Goal: Task Accomplishment & Management: Manage account settings

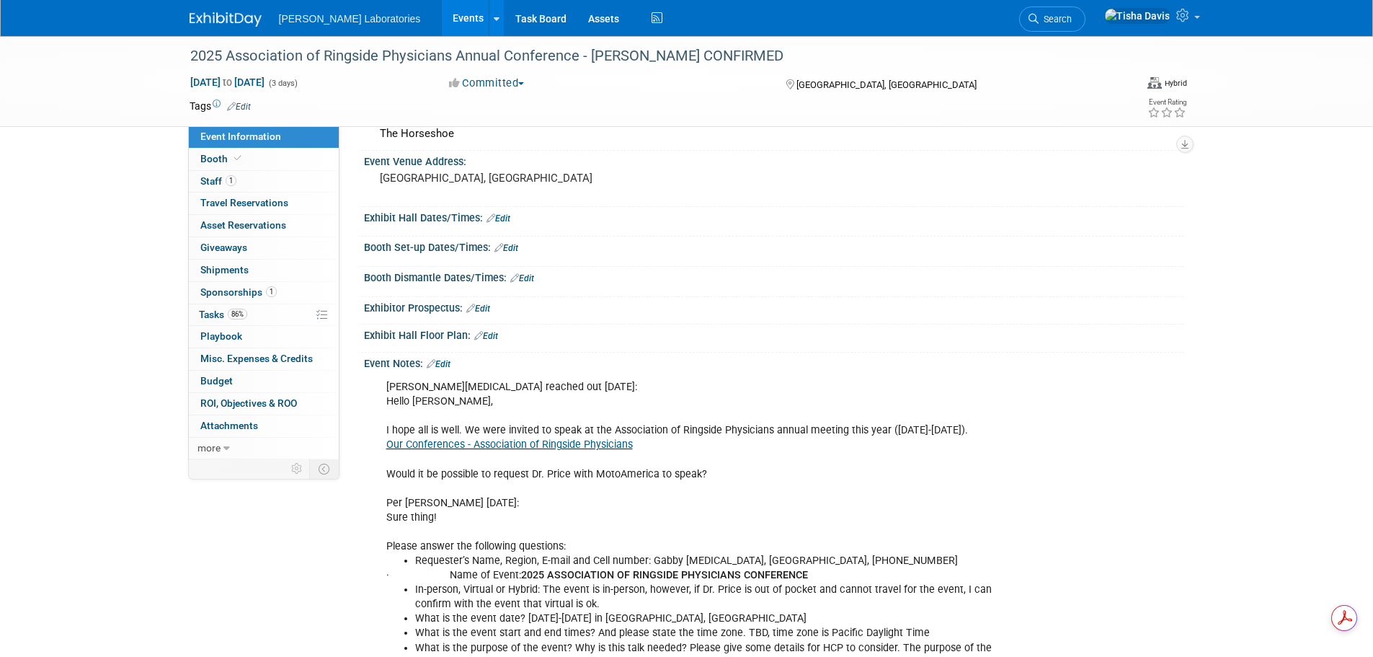
click at [442, 22] on link "Events" at bounding box center [468, 18] width 53 height 36
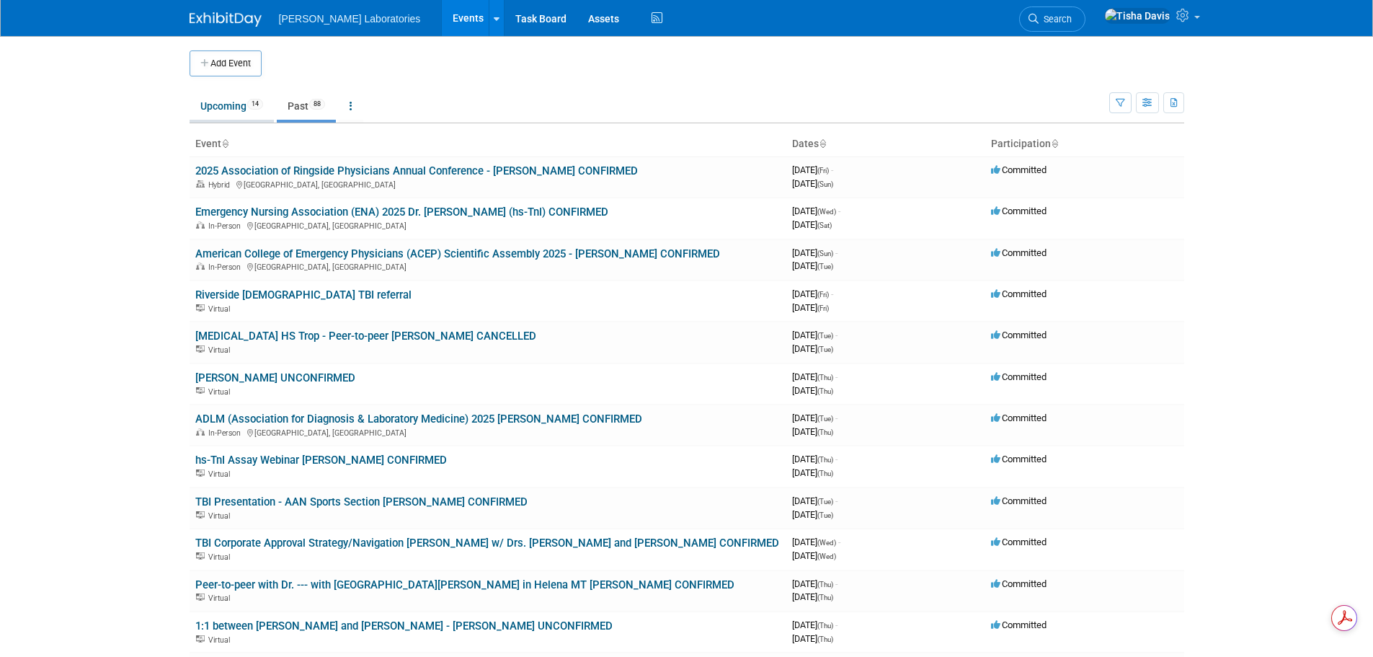
click at [217, 105] on link "Upcoming 14" at bounding box center [232, 105] width 84 height 27
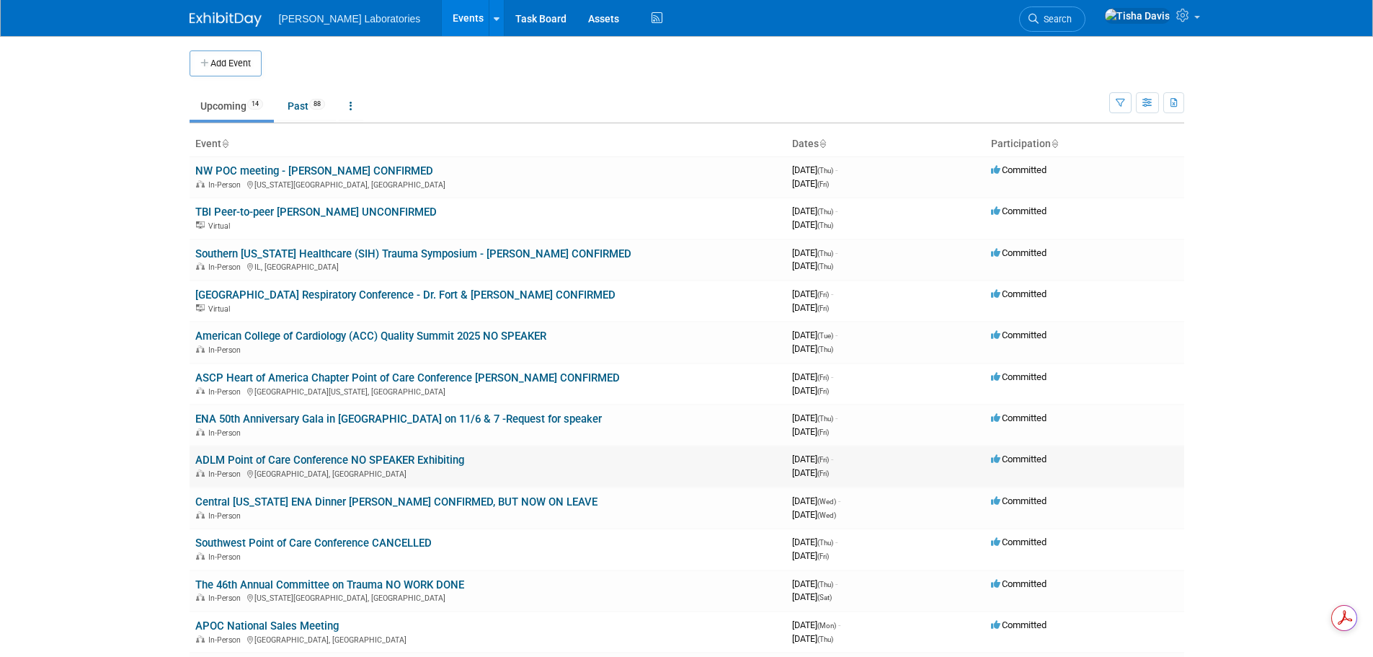
click at [380, 459] on link "ADLM Point of Care Conference NO SPEAKER Exhibiting" at bounding box center [329, 459] width 269 height 13
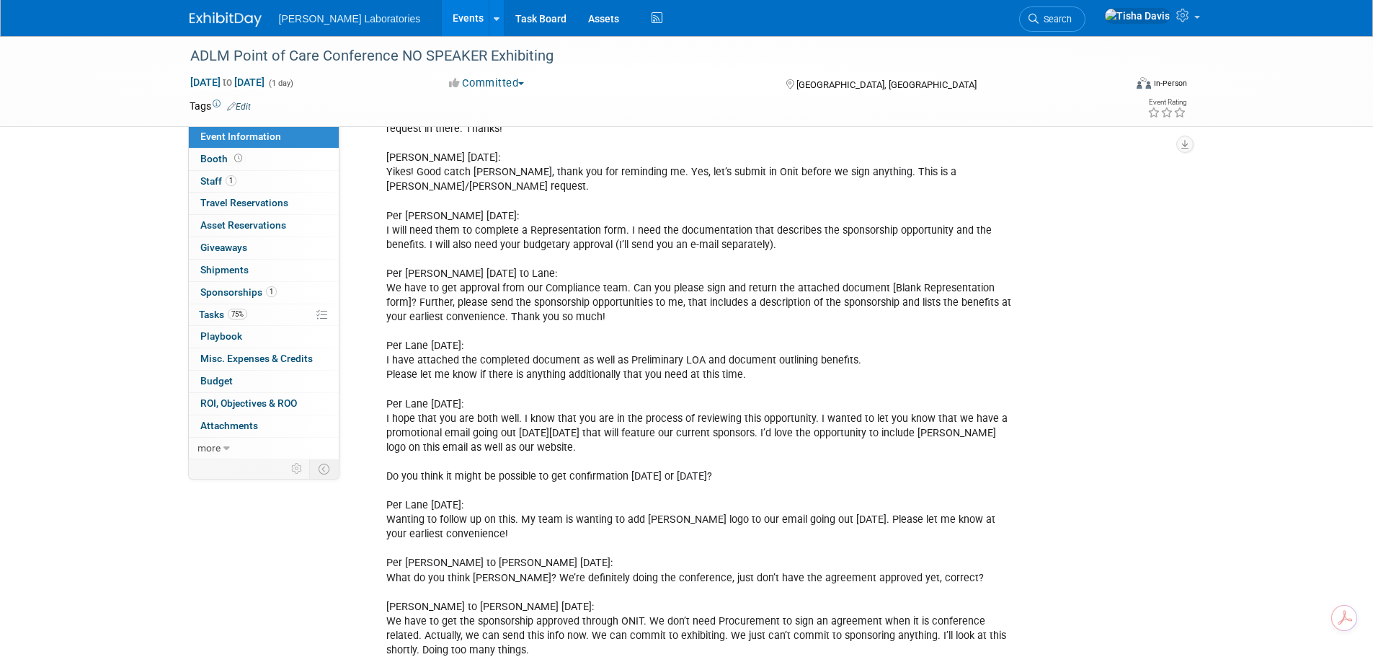
scroll to position [721, 0]
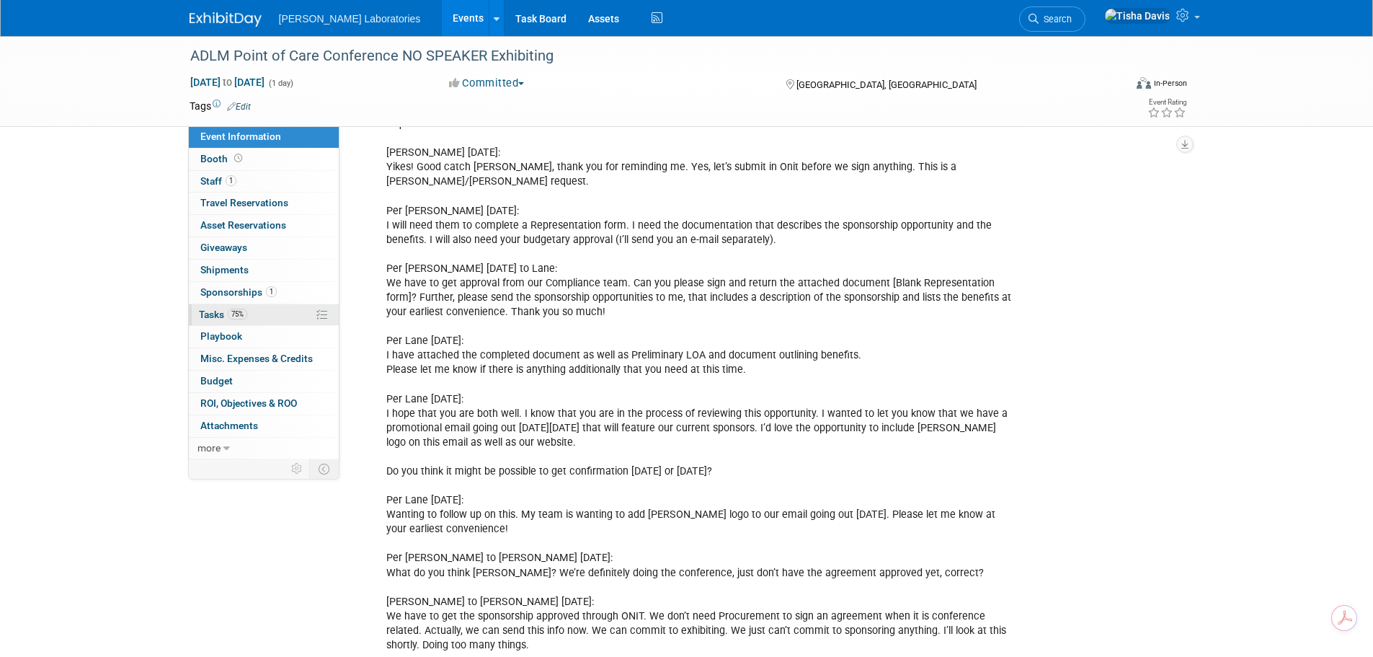
click at [208, 316] on span "Tasks 75%" at bounding box center [223, 314] width 48 height 12
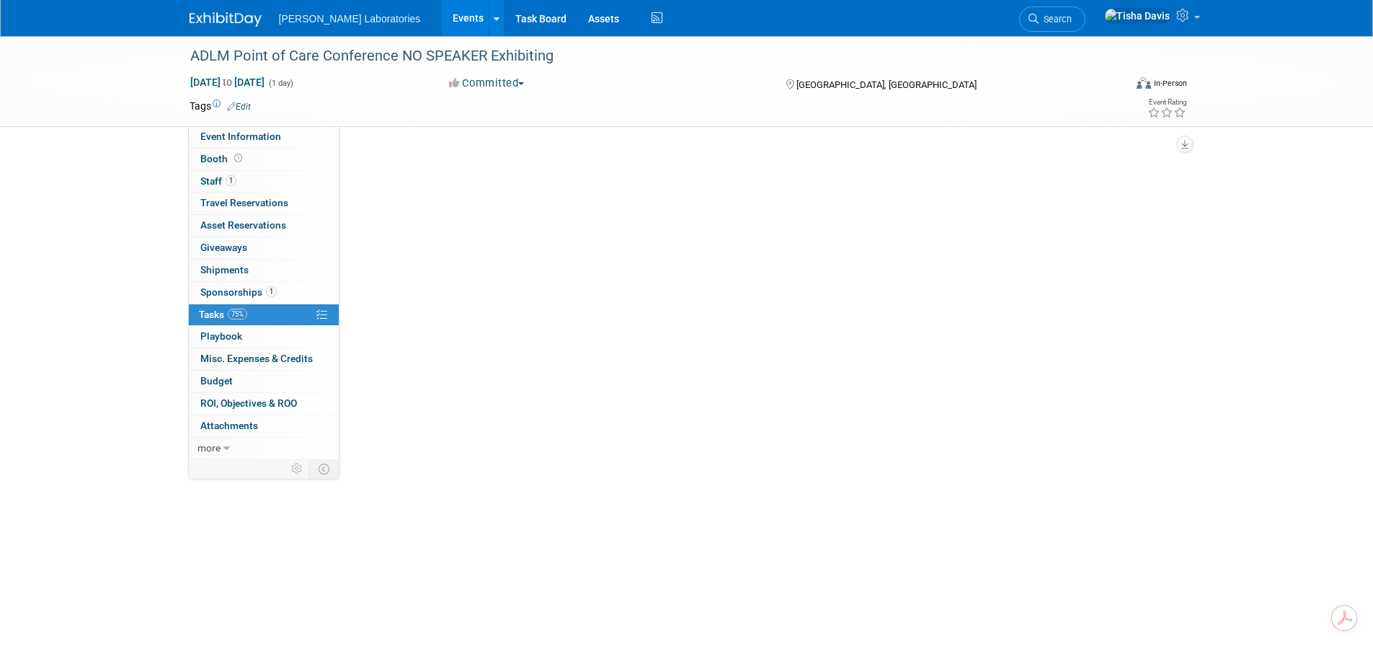
scroll to position [0, 0]
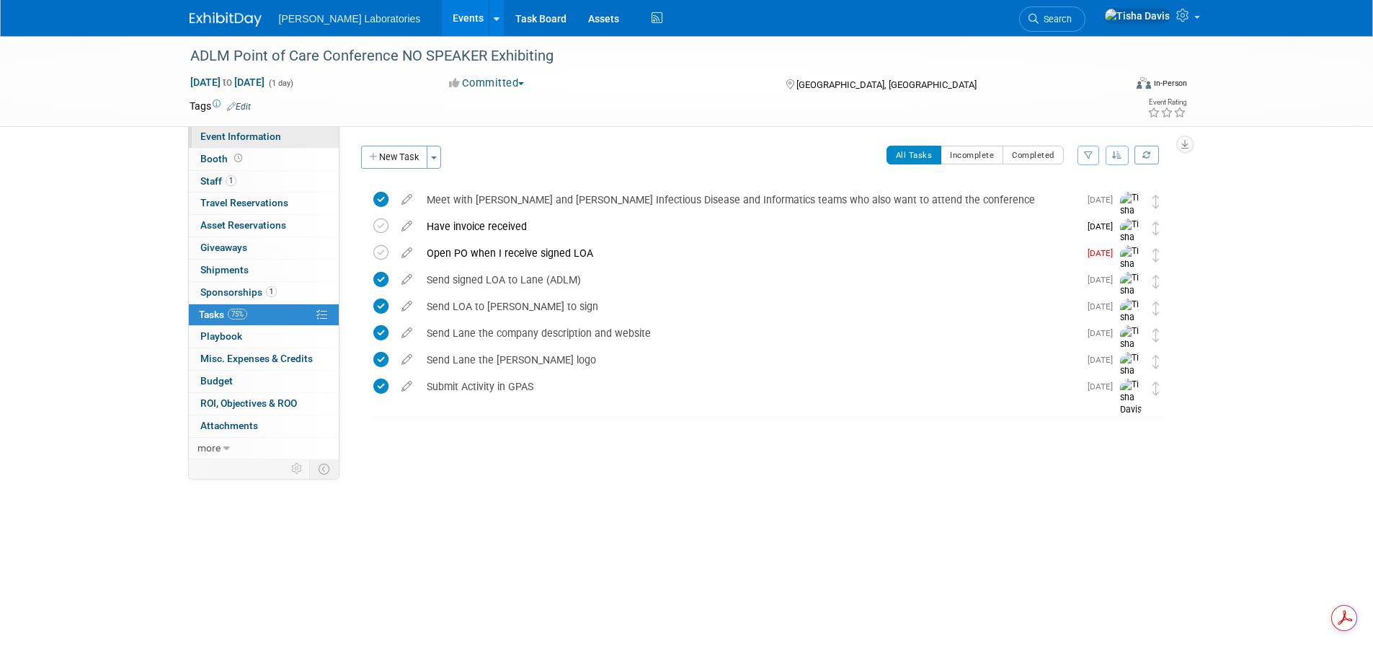
click at [280, 138] on link "Event Information" at bounding box center [264, 137] width 150 height 22
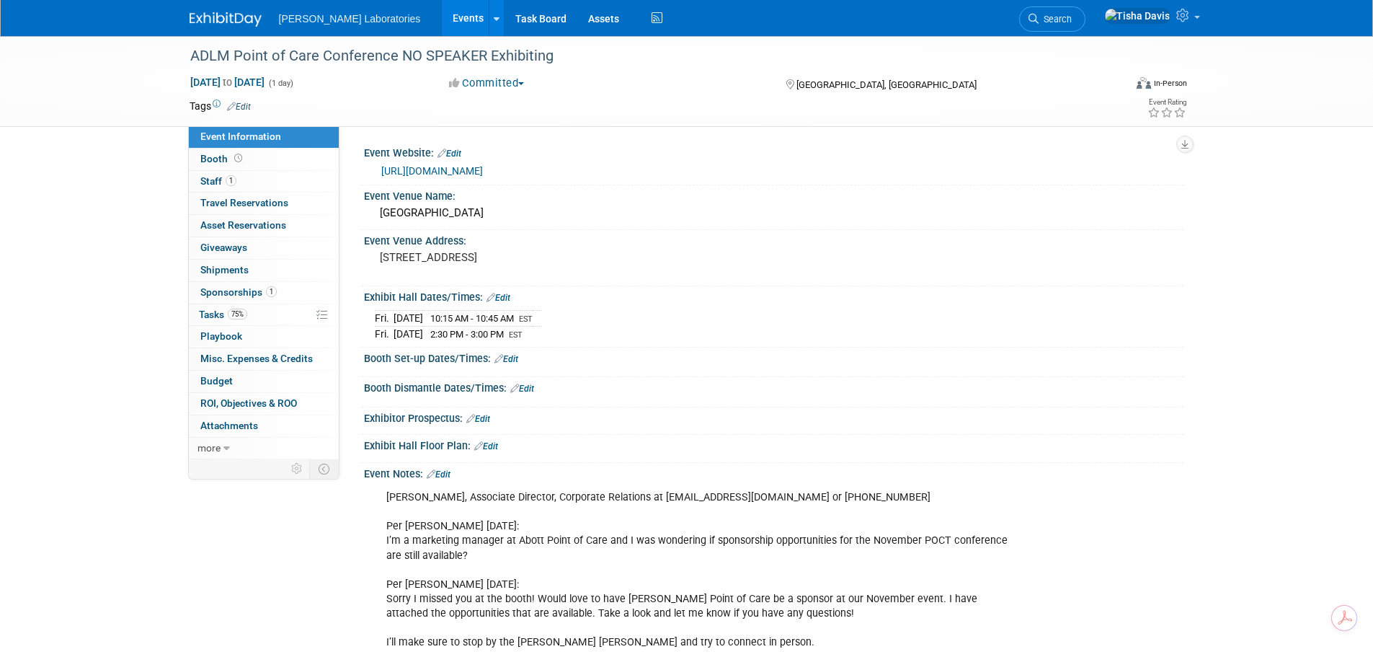
click at [483, 169] on link "https://myadlm.org/meetings-and-events/poct-conference" at bounding box center [432, 171] width 102 height 12
click at [448, 470] on link "Edit" at bounding box center [439, 474] width 24 height 10
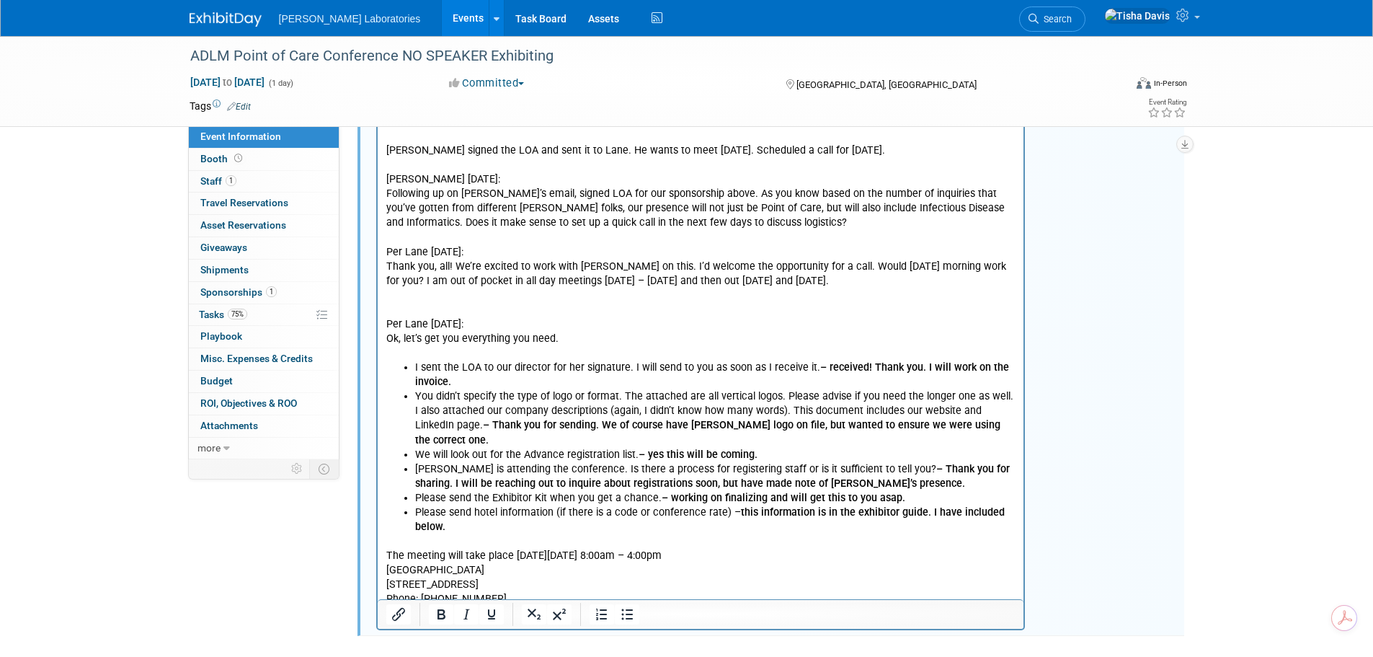
scroll to position [2756, 0]
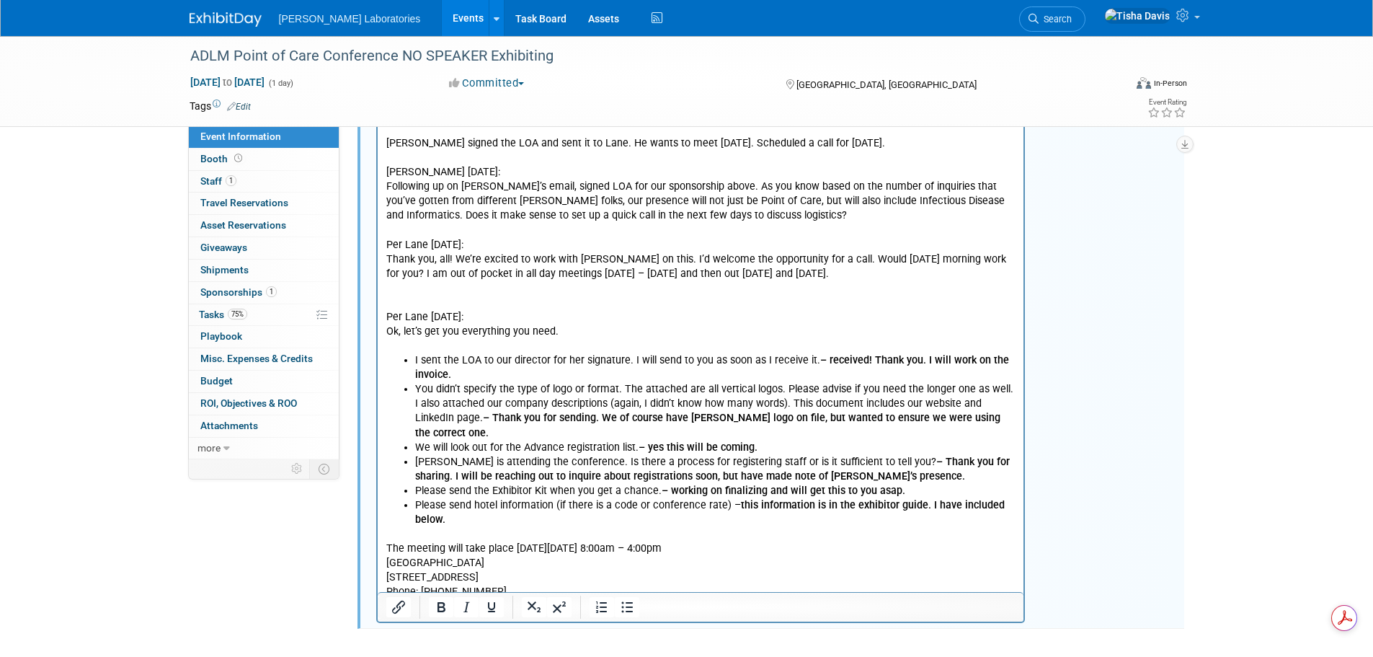
click at [851, 554] on p "The meeting will take place on Friday, November 7, 2025 from 8:00am – 4:00pm We…" at bounding box center [701, 586] width 630 height 116
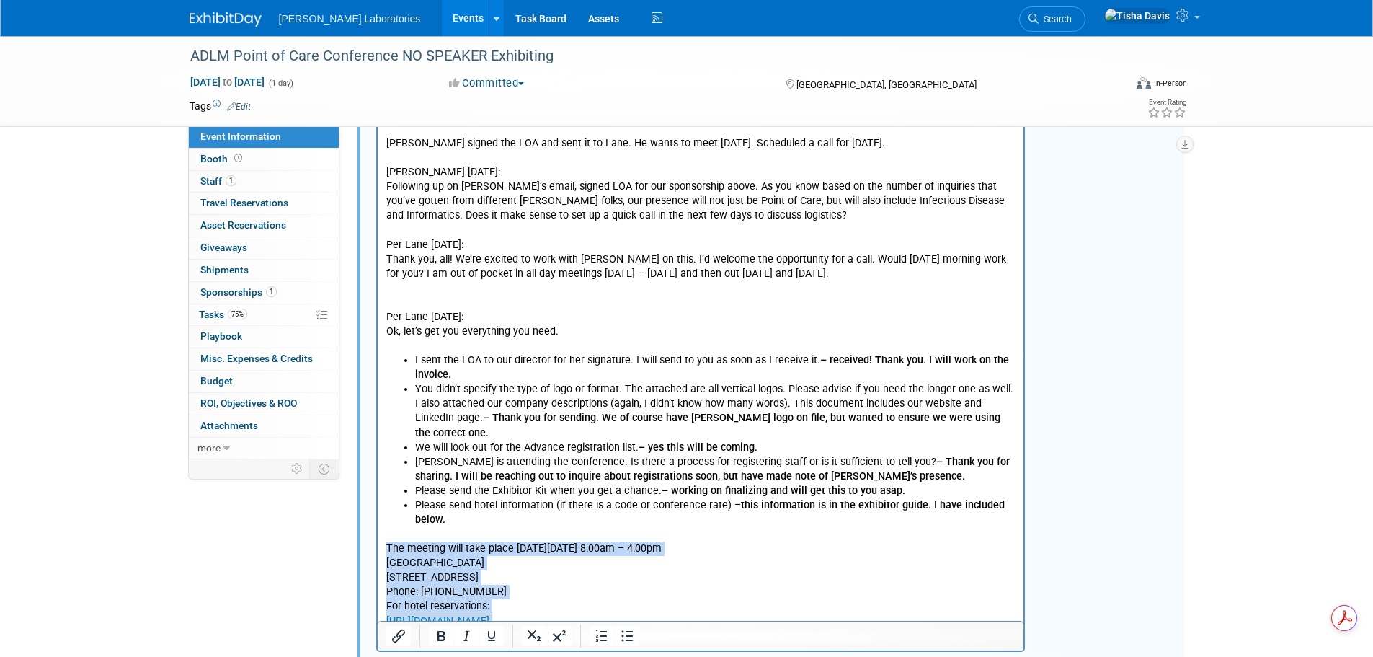
drag, startPoint x: 386, startPoint y: 461, endPoint x: 826, endPoint y: 559, distance: 451.0
copy p "The meeting will take place on Friday, November 7, 2025 from 8:00am – 4:00pm We…"
click at [975, 528] on p "The meeting will take place on Friday, November 7, 2025 from 8:00am – 4:00pm We…" at bounding box center [701, 586] width 630 height 116
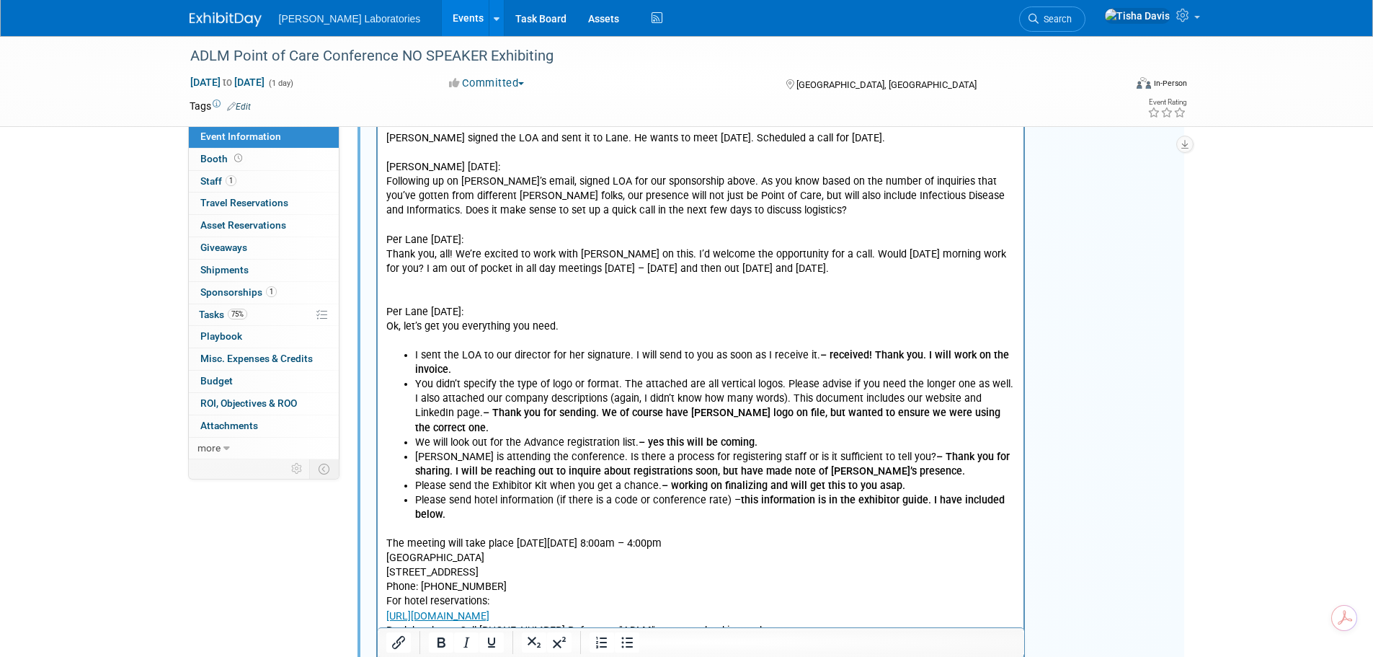
scroll to position [2799, 0]
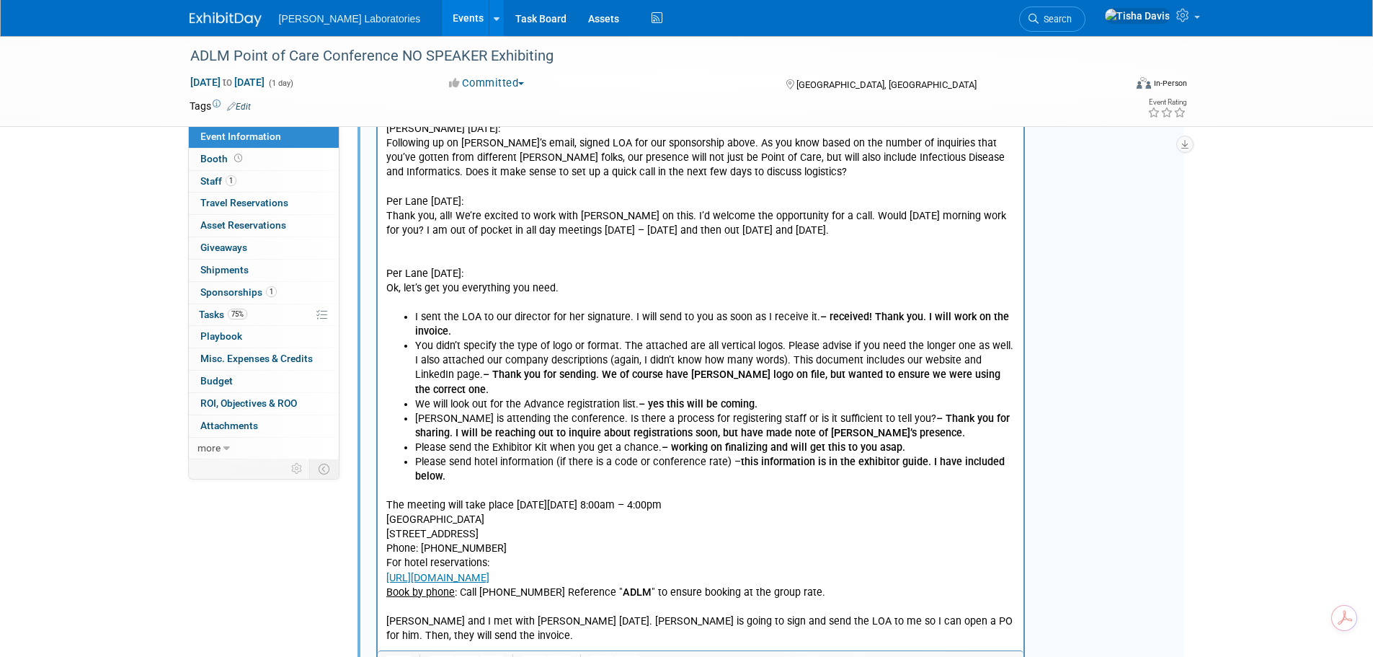
click at [499, 615] on p "Jeff and I met with Lane 9/29/25. Lane is going to sign and send the LOA to me …" at bounding box center [701, 629] width 630 height 29
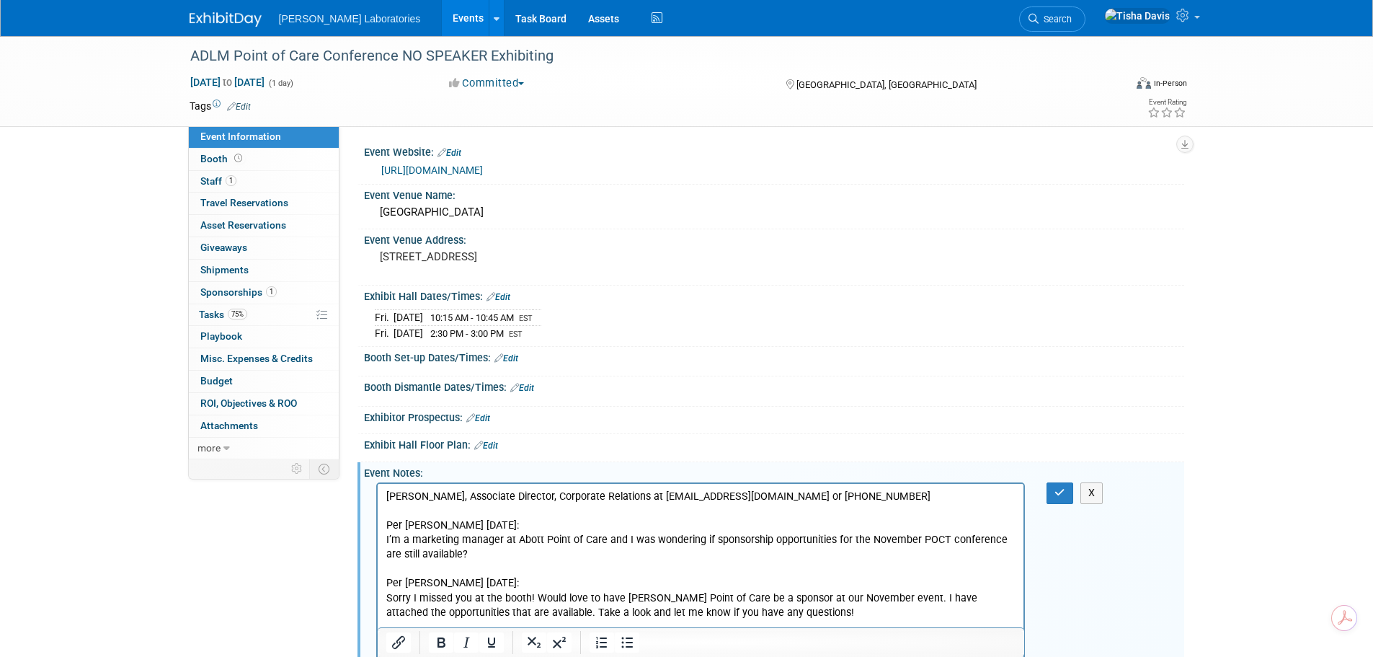
scroll to position [0, 0]
click at [1057, 493] on icon "button" at bounding box center [1059, 493] width 11 height 10
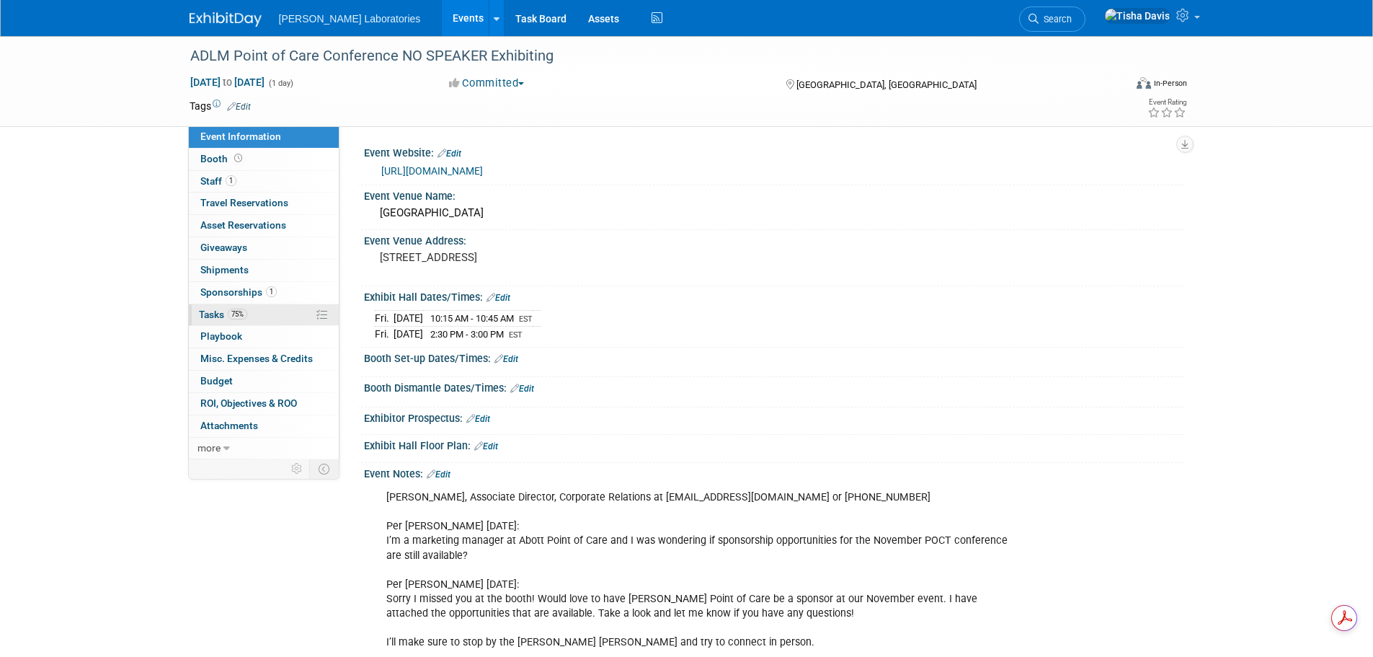
click at [208, 309] on span "Tasks 75%" at bounding box center [223, 314] width 48 height 12
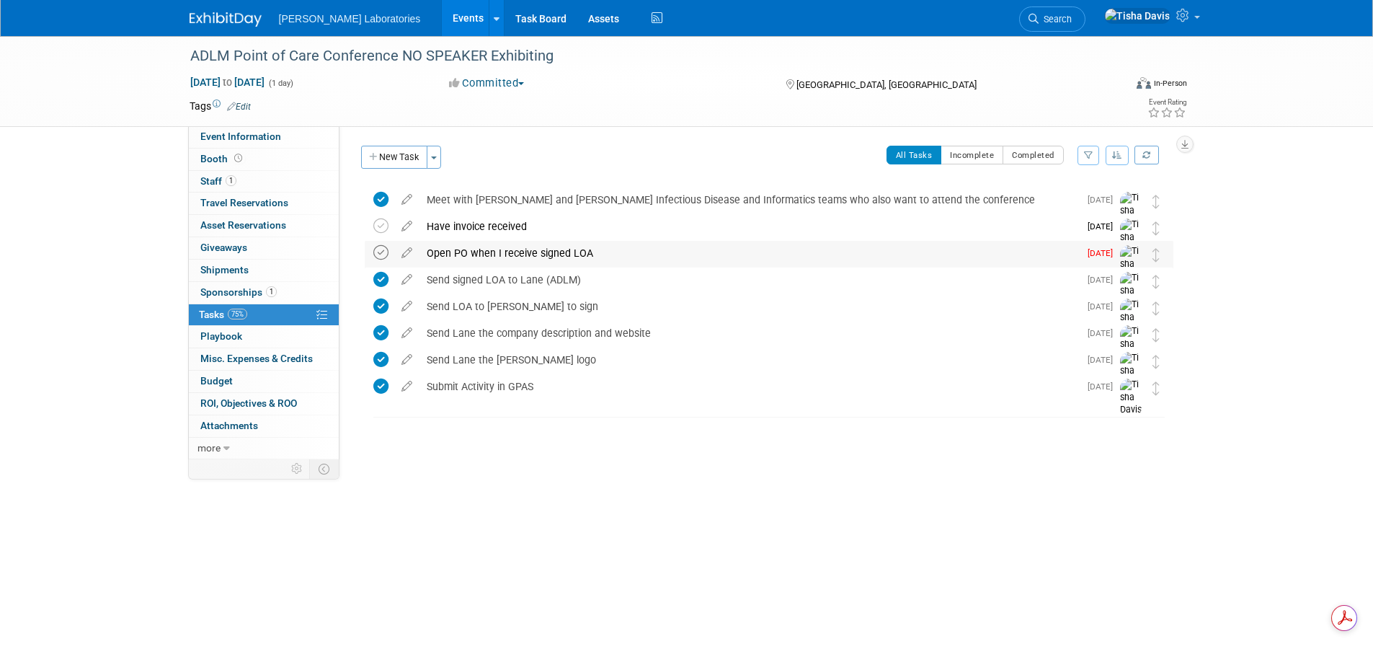
click at [378, 249] on icon at bounding box center [380, 252] width 15 height 15
click at [404, 154] on button "New Task" at bounding box center [394, 157] width 66 height 23
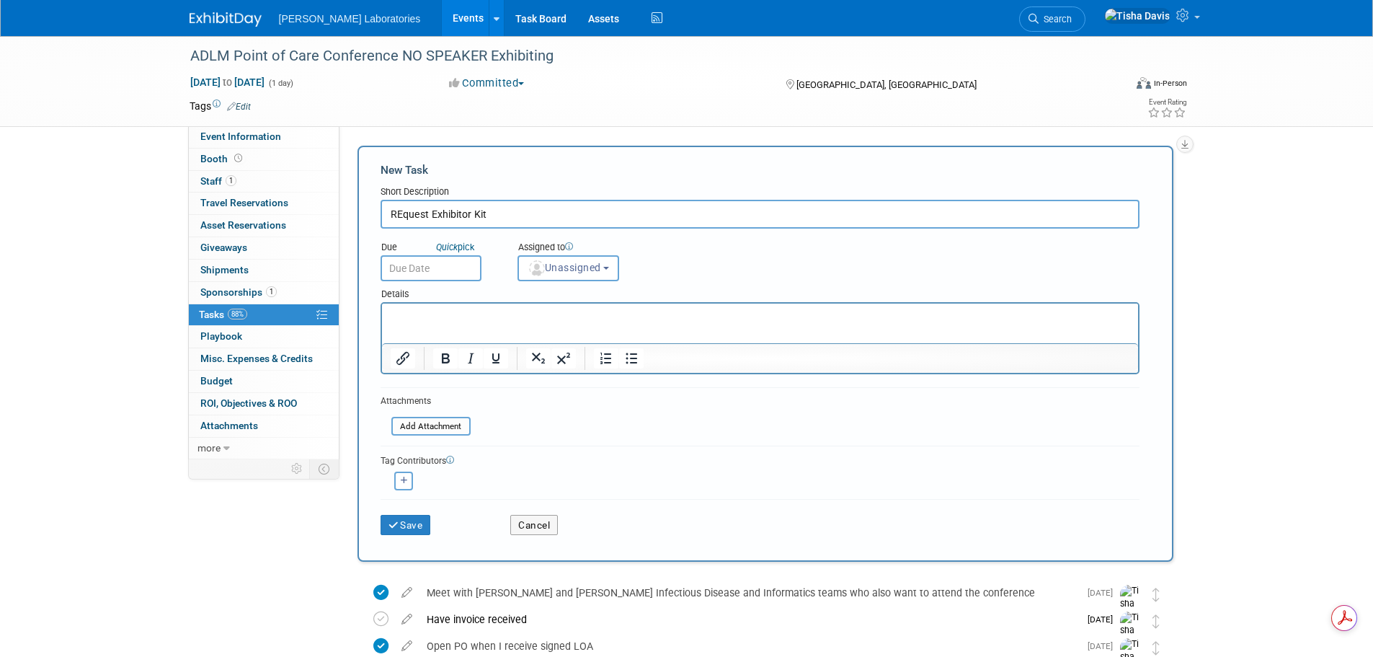
click at [399, 213] on input "REquest Exhibitor Kit" at bounding box center [760, 214] width 759 height 29
type input "Request Exhibitor Kit"
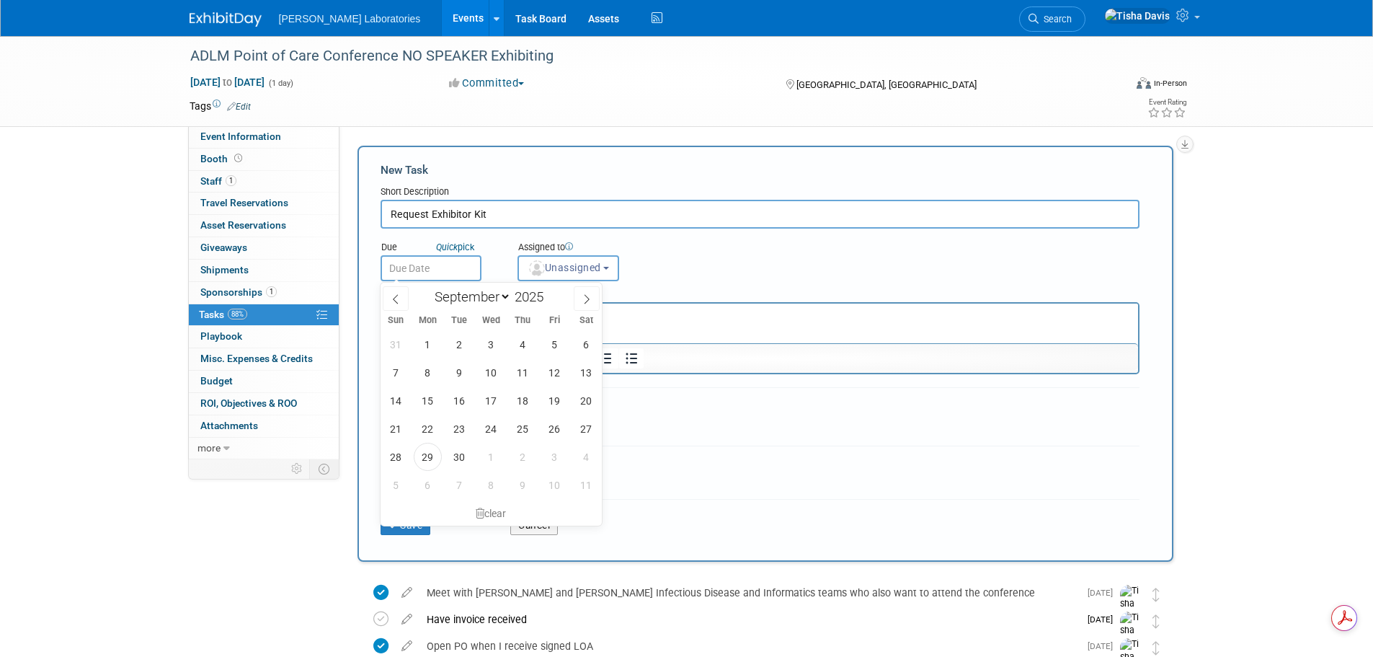
click at [453, 267] on input "text" at bounding box center [431, 268] width 101 height 26
click at [522, 427] on span "25" at bounding box center [523, 428] width 28 height 28
type input "Sep 25, 2025"
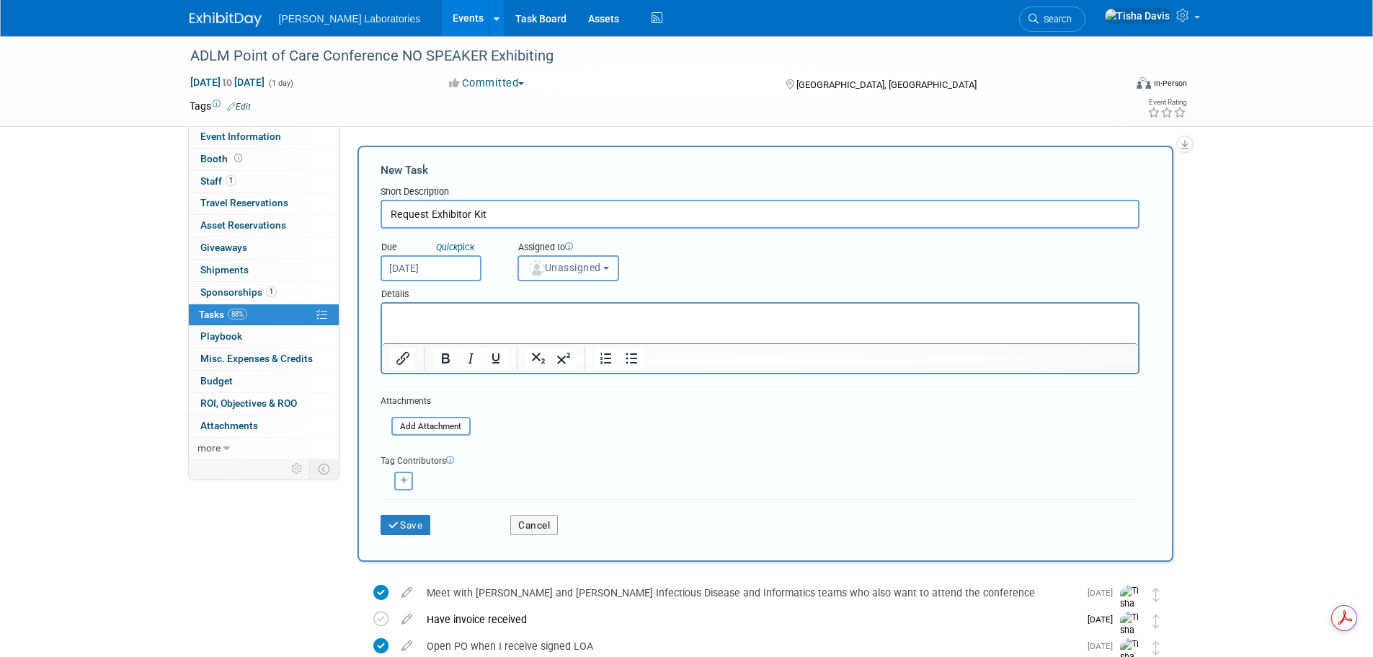
click at [609, 269] on b "button" at bounding box center [606, 268] width 6 height 3
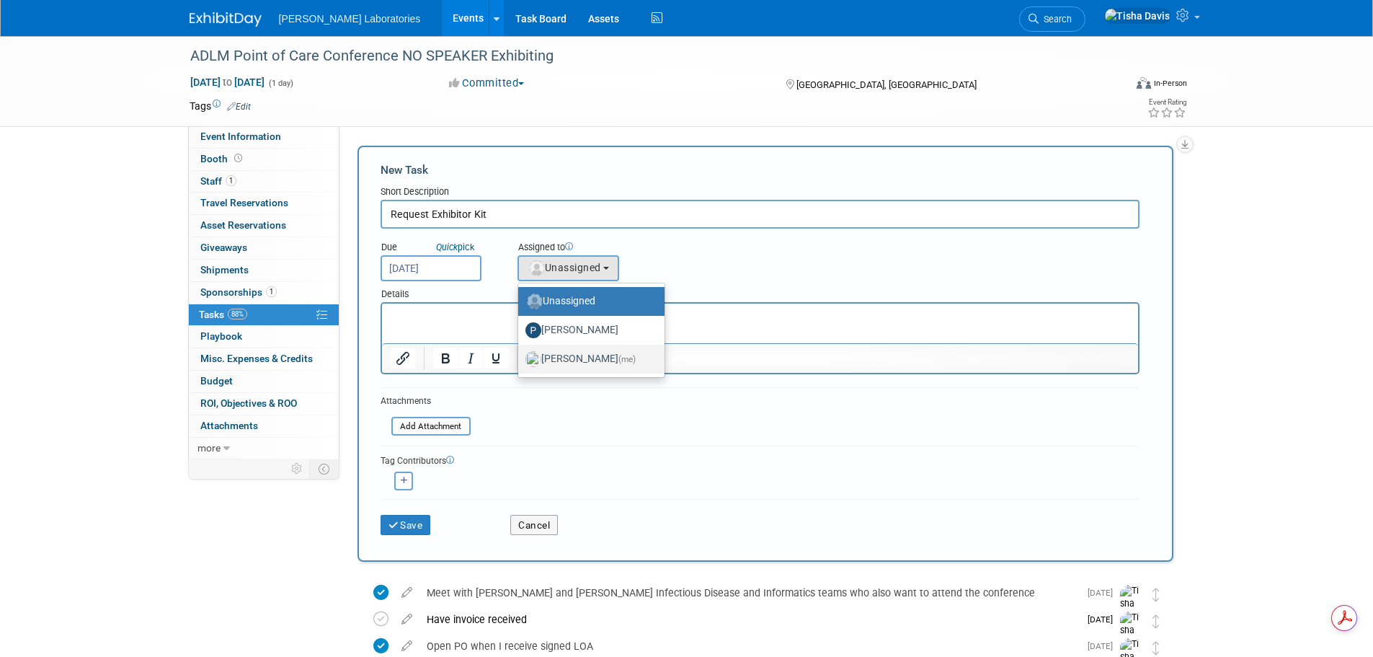
click at [577, 360] on label "Tisha Davis (me)" at bounding box center [587, 358] width 125 height 23
click at [520, 360] on input "Tisha Davis (me)" at bounding box center [515, 356] width 9 height 9
select select "2770856e-d6b1-4121-bfe1-202d7e478624"
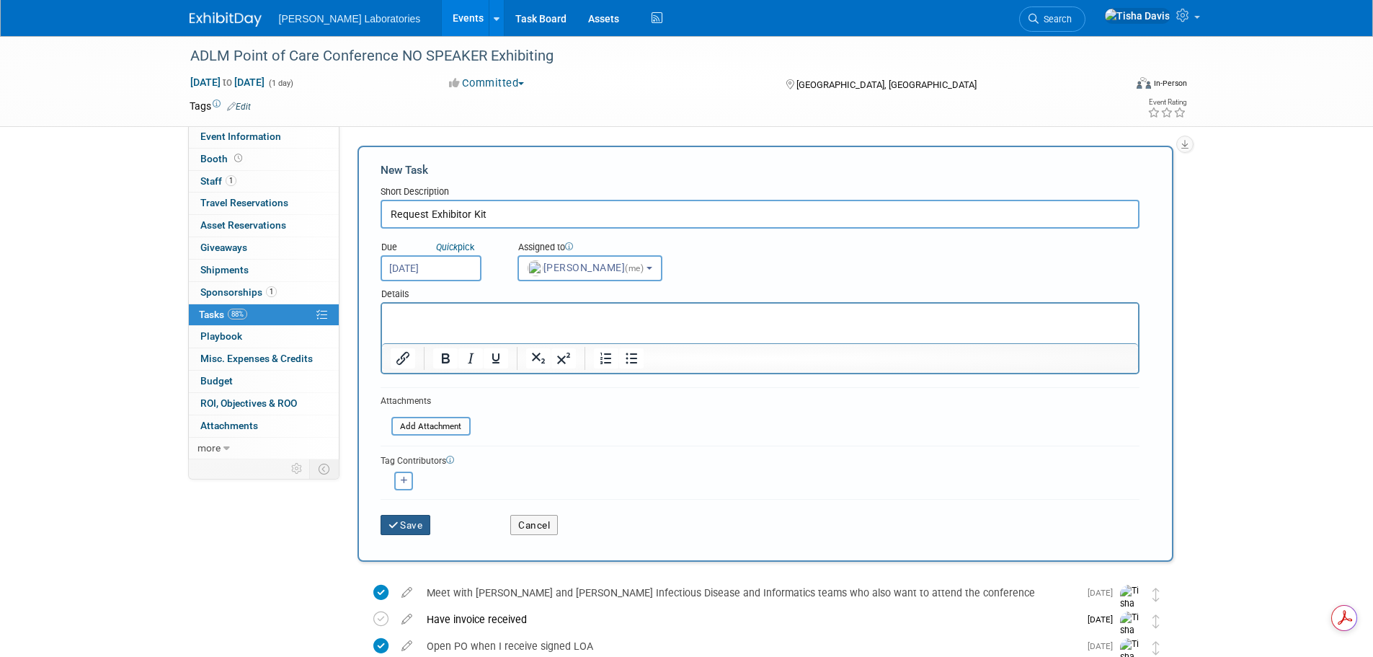
click at [417, 524] on button "Save" at bounding box center [406, 525] width 50 height 20
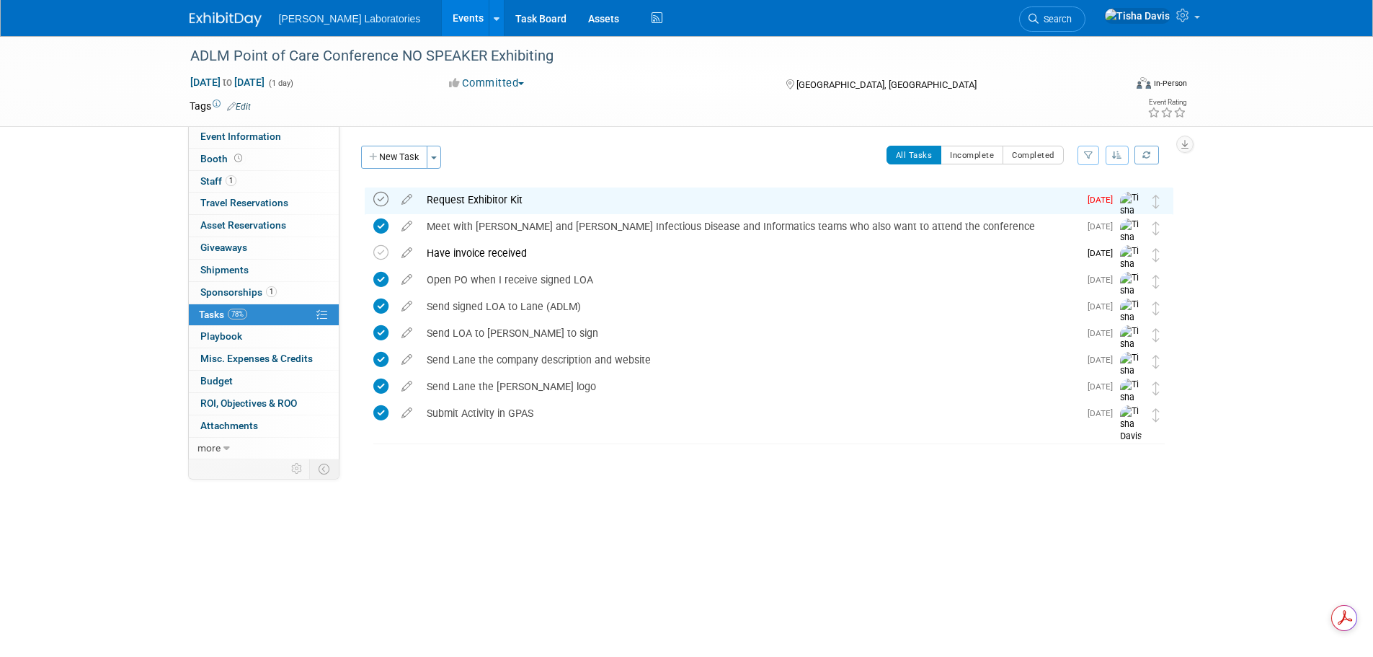
click at [381, 200] on icon at bounding box center [380, 199] width 15 height 15
